Goal: Information Seeking & Learning: Check status

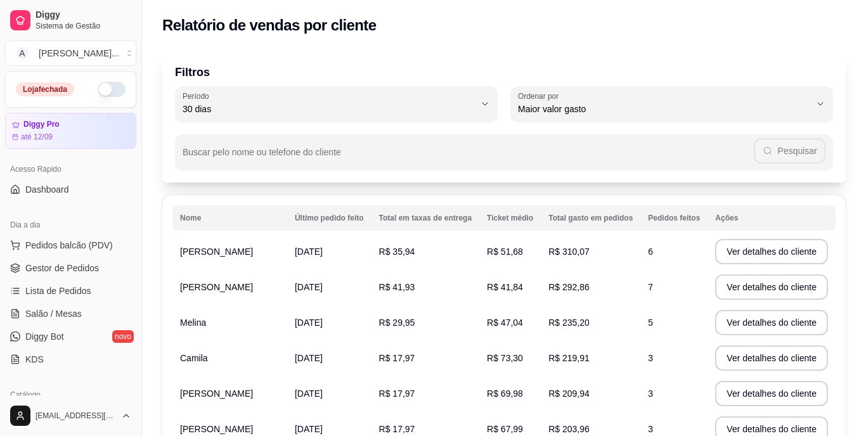
select select "30"
select select "HIGHEST_TOTAL_SPENT_WITH_ORDERS"
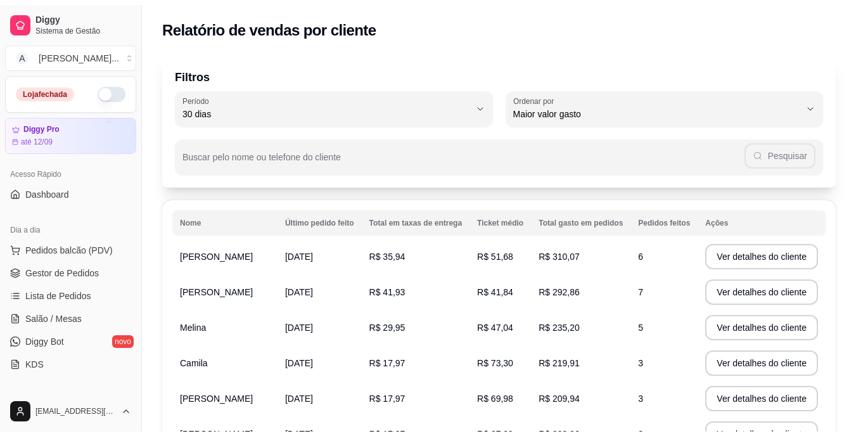
scroll to position [190, 0]
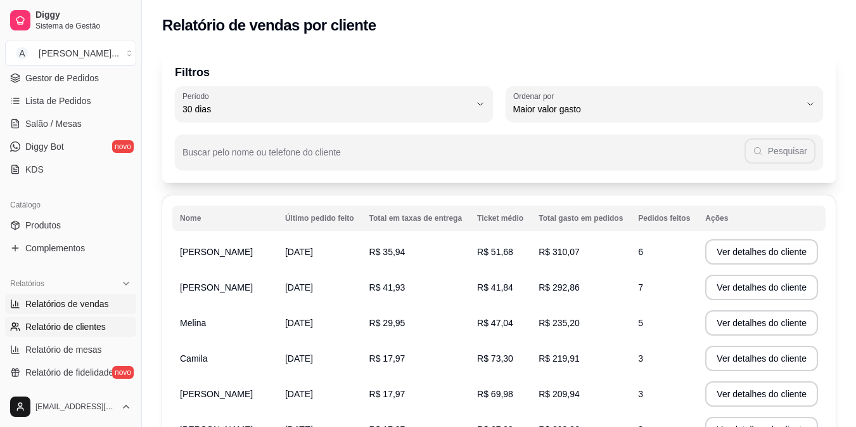
click at [80, 307] on span "Relatórios de vendas" at bounding box center [67, 303] width 84 height 13
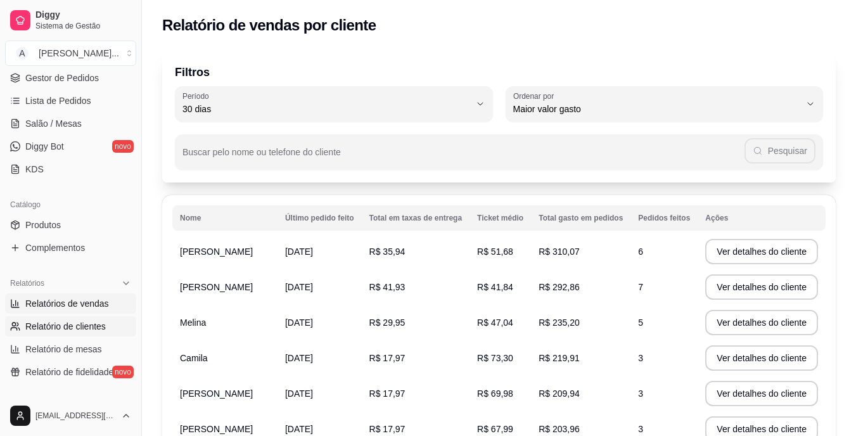
select select "ALL"
select select "0"
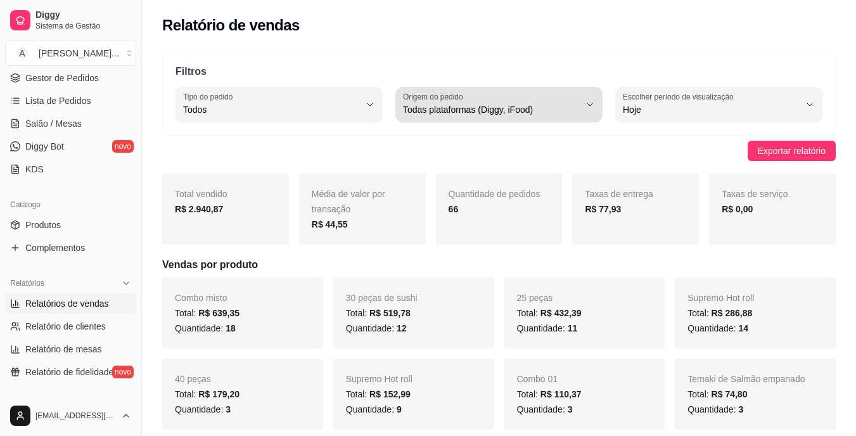
click at [571, 106] on span "Todas plataformas (Diggy, iFood)" at bounding box center [491, 109] width 177 height 13
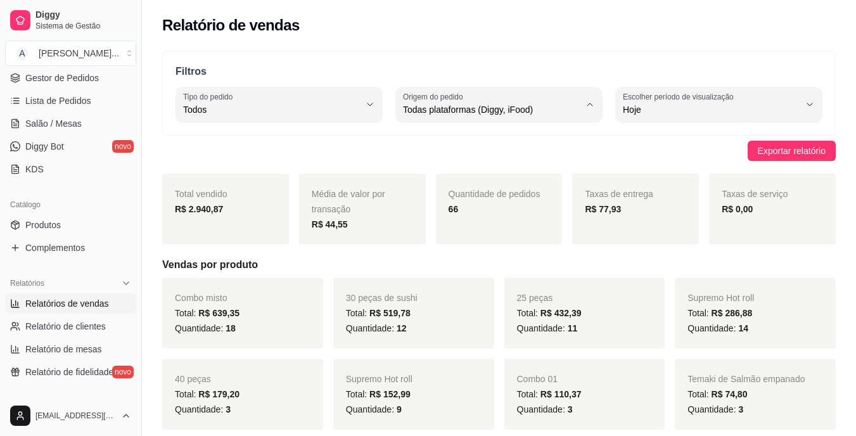
click at [472, 188] on span "iFood" at bounding box center [492, 182] width 167 height 12
type input "IFOOD"
select select "IFOOD"
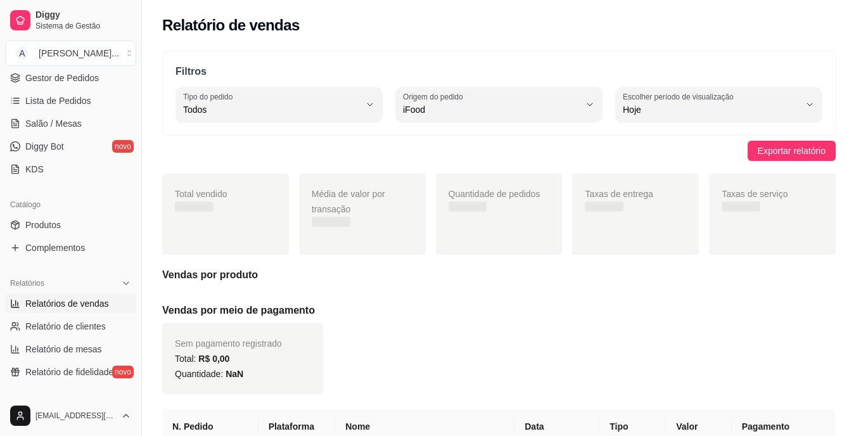
scroll to position [12, 0]
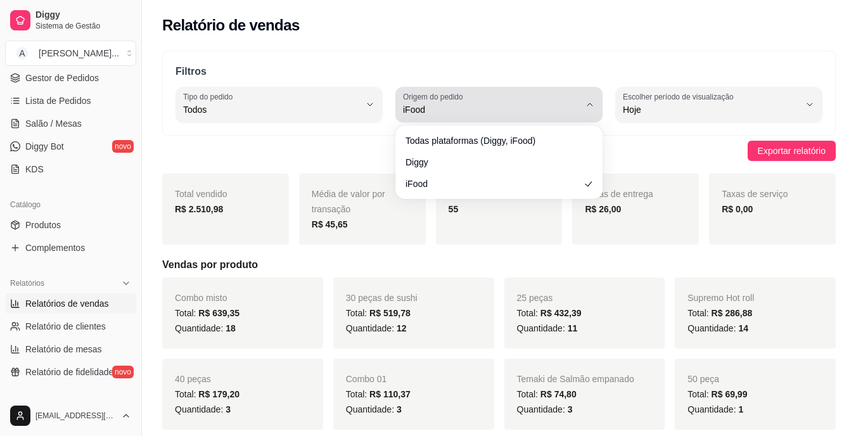
click at [559, 99] on div "iFood" at bounding box center [491, 104] width 177 height 25
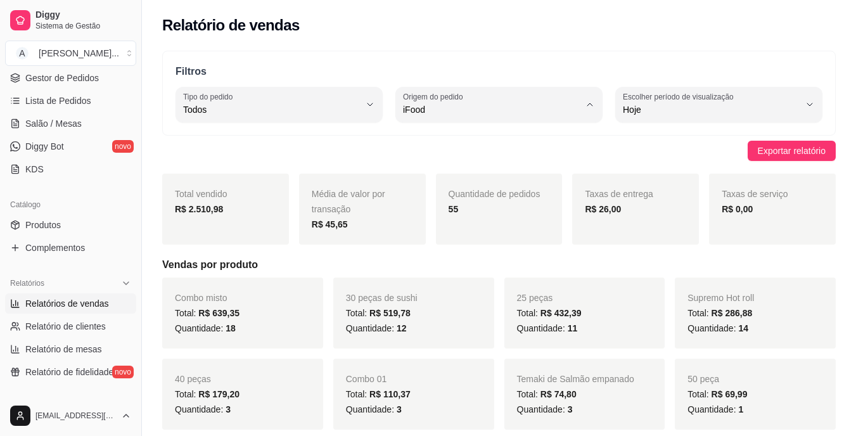
click at [533, 155] on li "Diggy" at bounding box center [499, 161] width 190 height 20
type input "DIGGY"
select select "DIGGY"
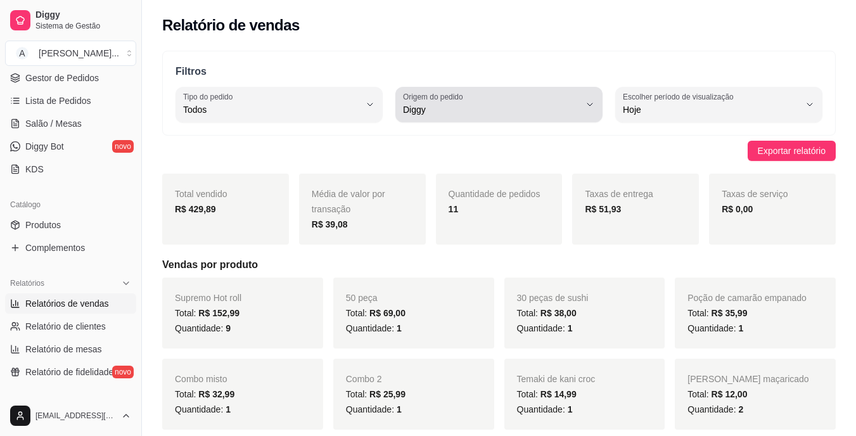
click at [541, 106] on span "Diggy" at bounding box center [491, 109] width 177 height 13
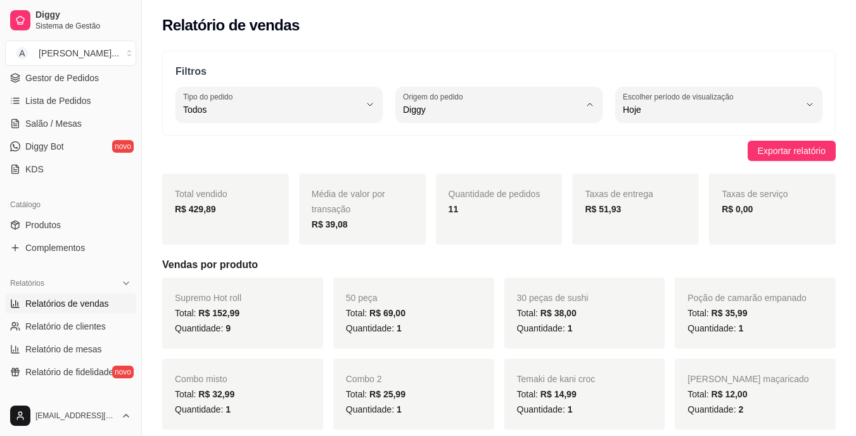
click at [503, 182] on span "iFood" at bounding box center [492, 182] width 167 height 12
type input "IFOOD"
select select "IFOOD"
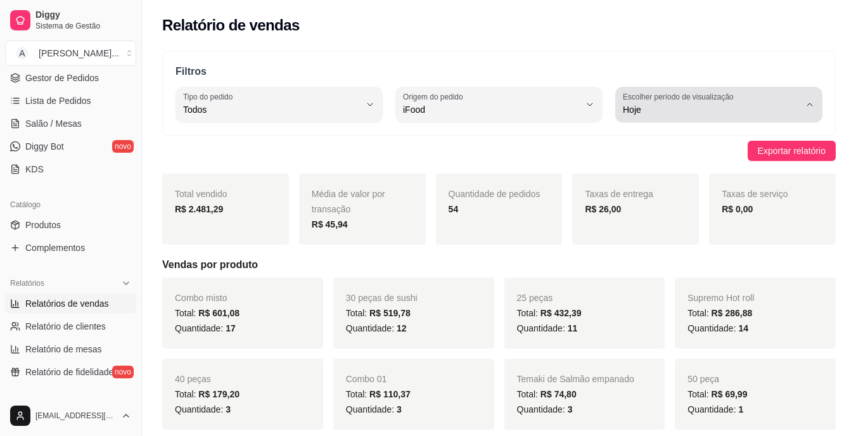
click at [792, 101] on div "Hoje" at bounding box center [711, 104] width 177 height 25
